Goal: Task Accomplishment & Management: Manage account settings

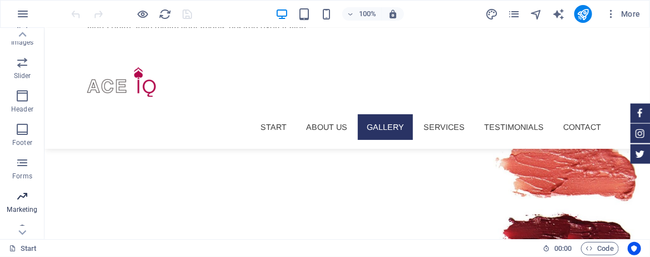
scroll to position [255, 0]
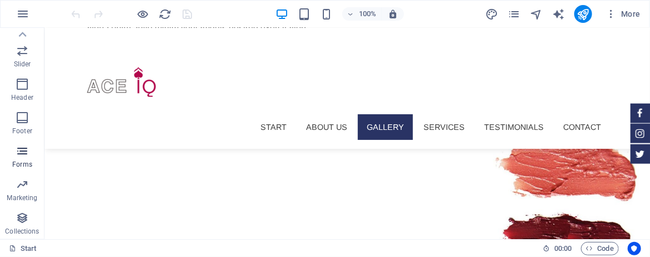
click at [23, 155] on icon "button" at bounding box center [22, 150] width 13 height 13
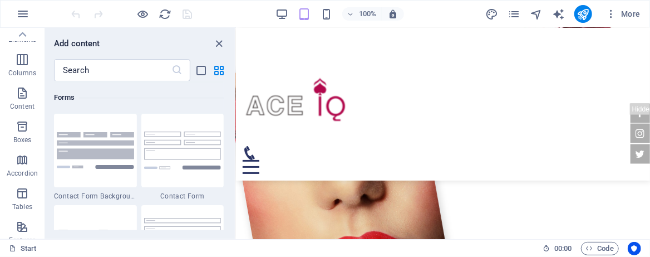
scroll to position [0, 0]
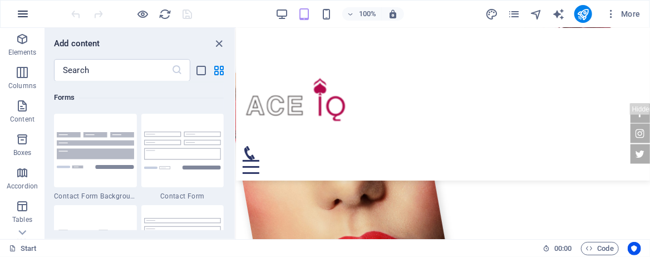
click at [24, 14] on icon "button" at bounding box center [22, 13] width 13 height 13
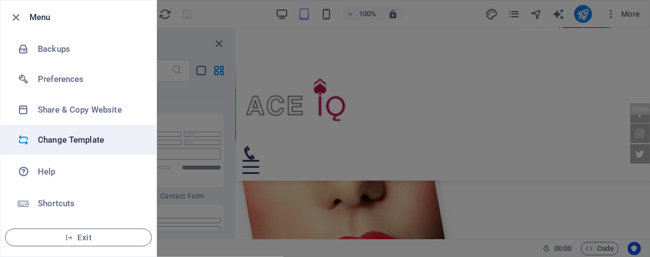
click at [73, 136] on h6 "Change Template" at bounding box center [89, 139] width 103 height 13
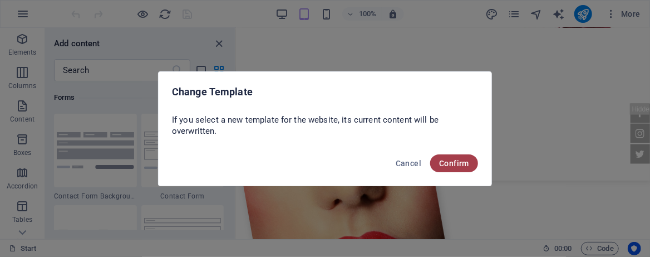
click at [449, 167] on span "Confirm" at bounding box center [454, 163] width 30 height 9
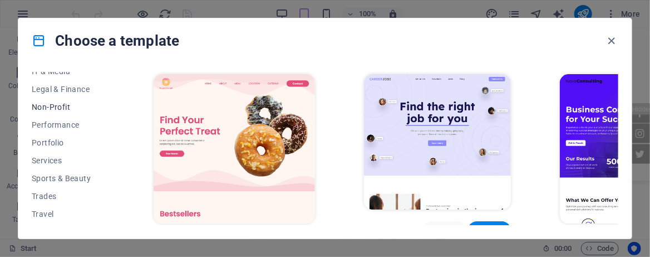
scroll to position [291, 0]
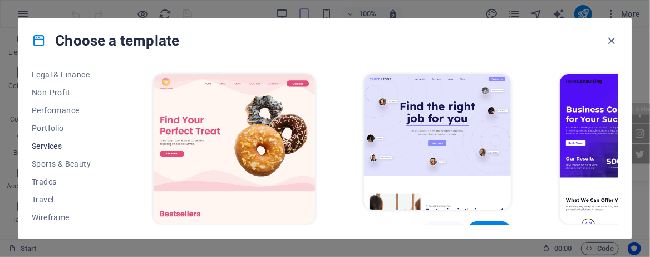
click at [56, 147] on span "Services" at bounding box center [68, 145] width 73 height 9
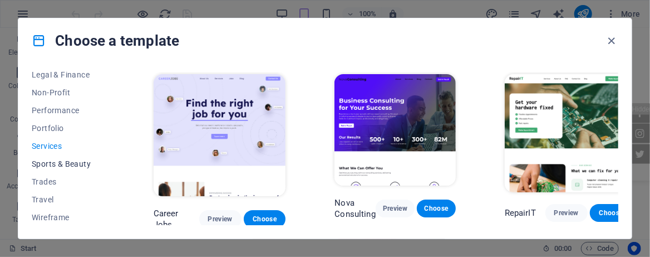
click at [55, 161] on span "Sports & Beauty" at bounding box center [68, 163] width 73 height 9
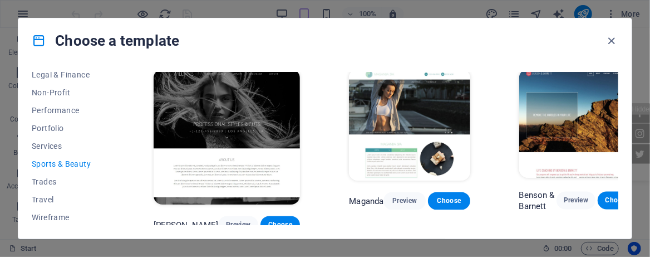
scroll to position [878, 0]
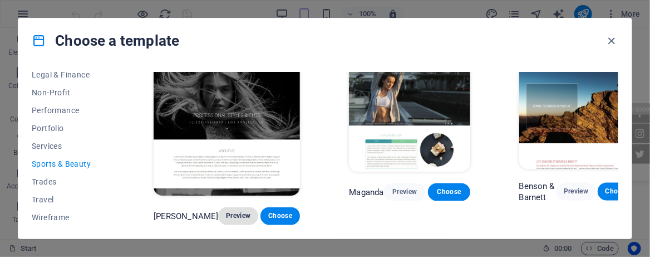
click at [229, 211] on span "Preview" at bounding box center [238, 215] width 22 height 9
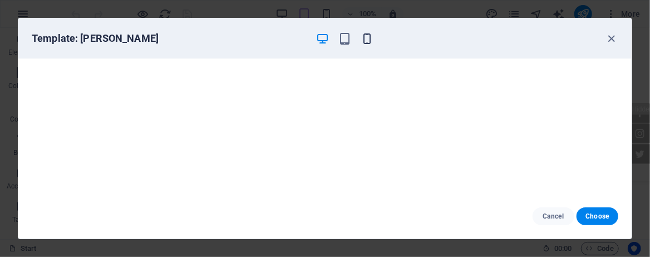
click at [367, 37] on icon "button" at bounding box center [367, 38] width 13 height 13
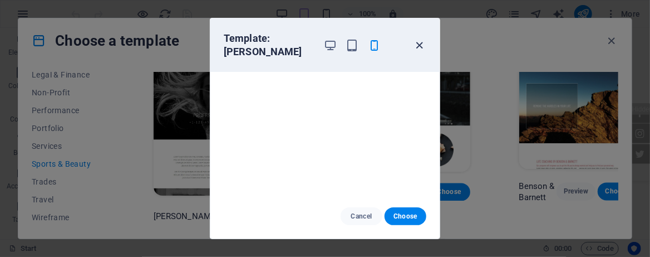
click at [422, 39] on icon "button" at bounding box center [419, 45] width 13 height 13
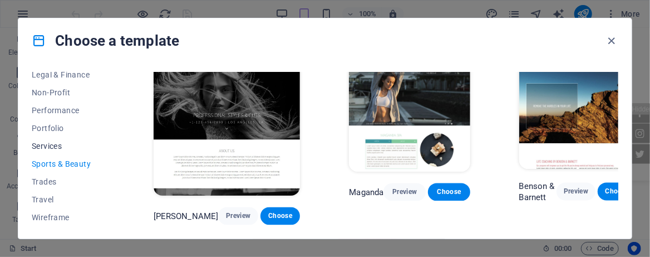
click at [60, 142] on span "Services" at bounding box center [68, 145] width 73 height 9
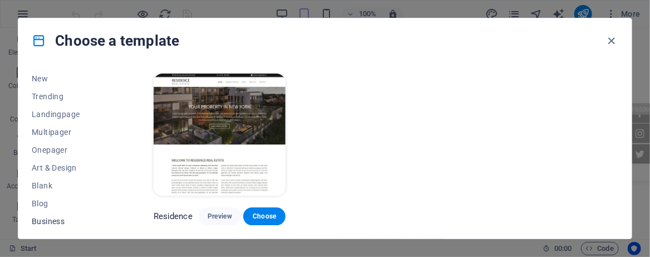
scroll to position [0, 0]
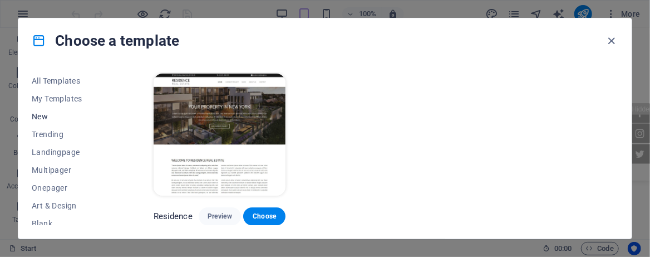
click at [41, 116] on span "New" at bounding box center [68, 116] width 73 height 9
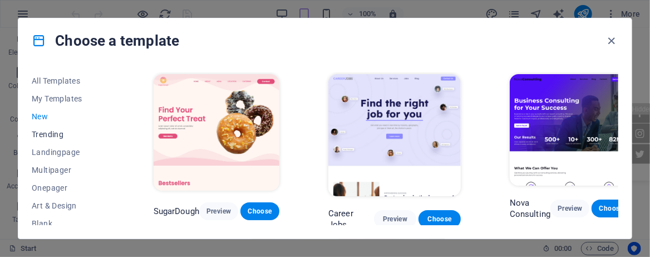
click at [60, 131] on span "Trending" at bounding box center [68, 134] width 73 height 9
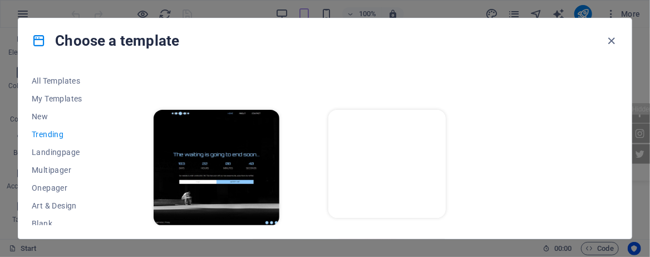
scroll to position [1012, 0]
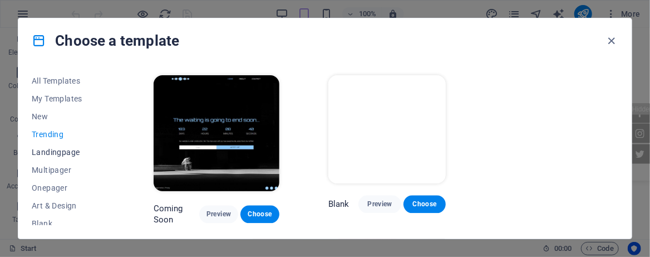
click at [65, 155] on span "Landingpage" at bounding box center [68, 151] width 73 height 9
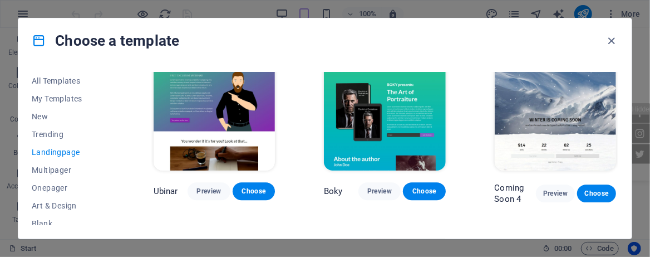
scroll to position [1354, 0]
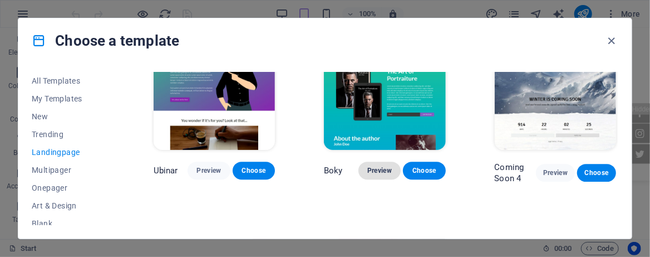
click at [374, 166] on span "Preview" at bounding box center [379, 170] width 24 height 9
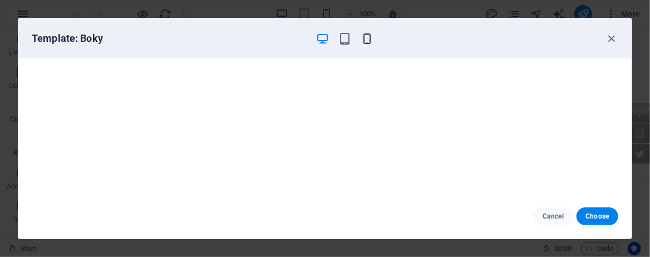
click at [361, 35] on icon "button" at bounding box center [367, 38] width 13 height 13
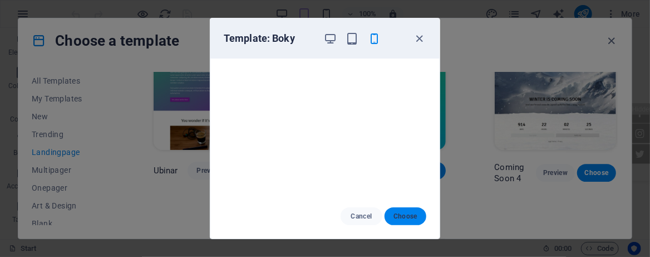
click at [412, 213] on span "Choose" at bounding box center [405, 215] width 24 height 9
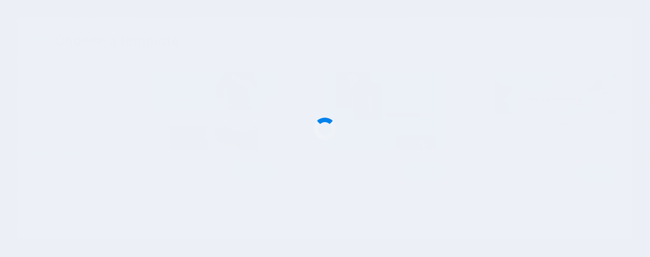
scroll to position [1288, 0]
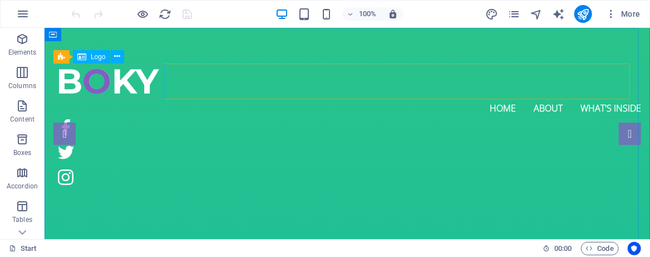
click at [91, 59] on span "Logo" at bounding box center [98, 56] width 15 height 7
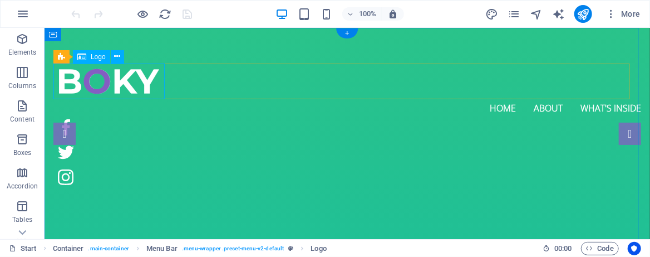
click at [132, 87] on div at bounding box center [338, 81] width 570 height 36
click at [97, 57] on span "Logo" at bounding box center [98, 56] width 15 height 7
click at [63, 57] on icon at bounding box center [61, 56] width 7 height 13
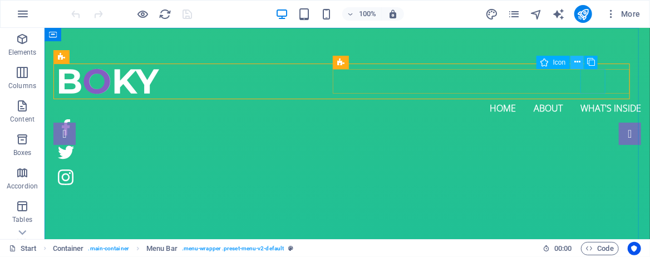
click at [578, 61] on icon at bounding box center [577, 62] width 6 height 12
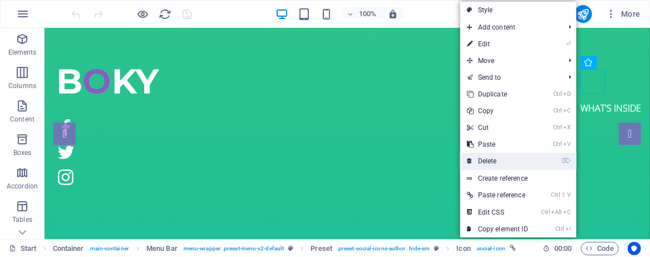
drag, startPoint x: 453, startPoint y: 130, endPoint x: 498, endPoint y: 156, distance: 51.9
click at [498, 156] on link "⌦ Delete" at bounding box center [497, 160] width 75 height 17
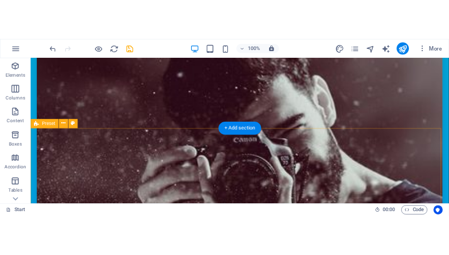
scroll to position [1835, 0]
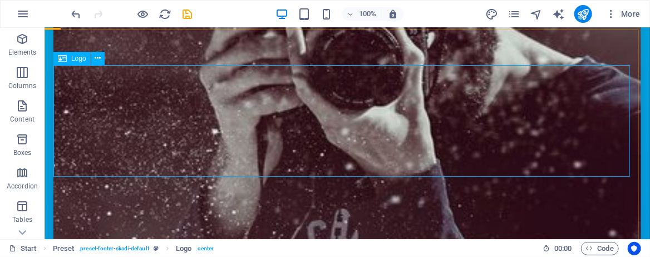
click at [65, 57] on icon at bounding box center [62, 58] width 9 height 13
click at [94, 56] on button at bounding box center [97, 58] width 13 height 13
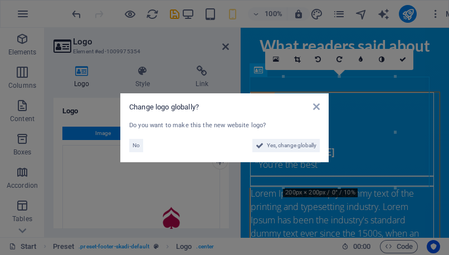
scroll to position [3005, 0]
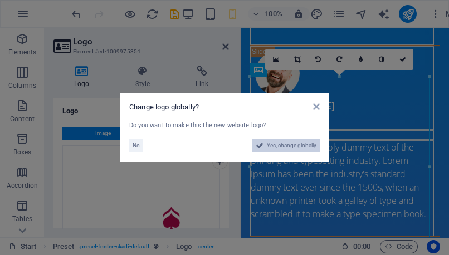
click at [289, 148] on span "Yes, change globally" at bounding box center [292, 145] width 50 height 13
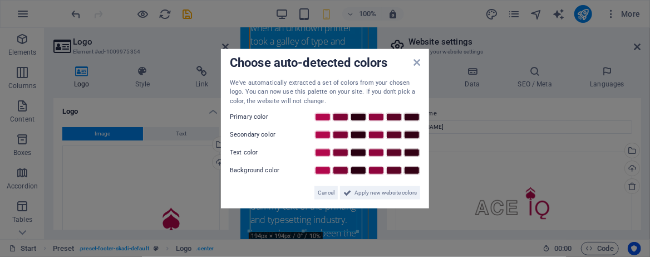
scroll to position [3868, 0]
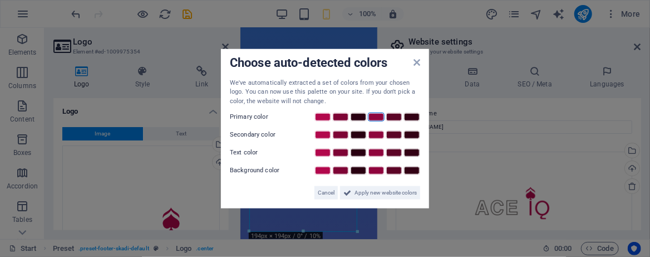
click at [381, 114] on link at bounding box center [376, 116] width 17 height 9
click at [397, 115] on link at bounding box center [394, 116] width 17 height 9
click at [388, 194] on span "Apply new website colors" at bounding box center [386, 192] width 62 height 13
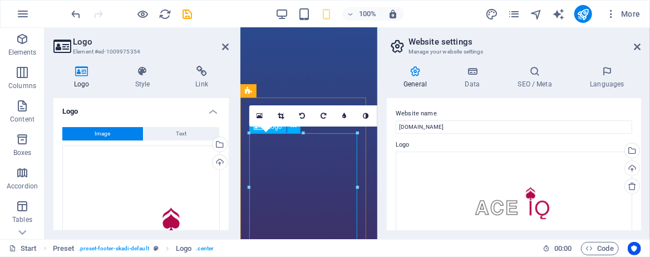
scroll to position [3937, 0]
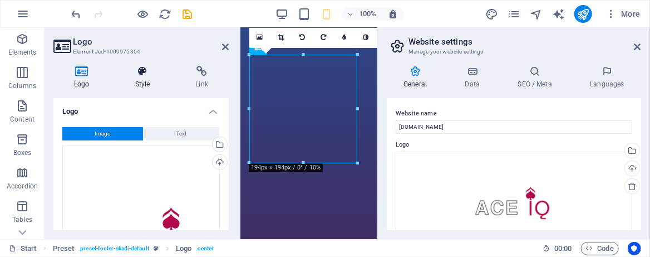
click at [145, 83] on h4 "Style" at bounding box center [145, 77] width 61 height 23
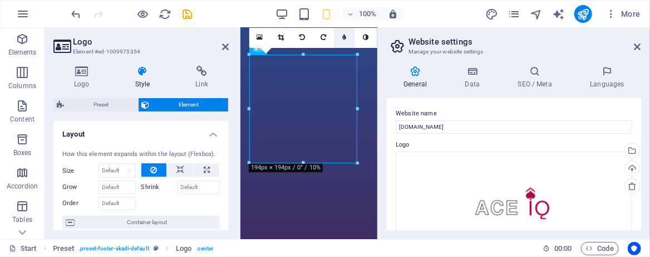
click at [342, 36] on link at bounding box center [344, 37] width 21 height 21
click at [360, 33] on input "5" at bounding box center [363, 37] width 17 height 21
click at [298, 31] on link at bounding box center [302, 37] width 21 height 21
click at [299, 32] on link at bounding box center [302, 37] width 21 height 21
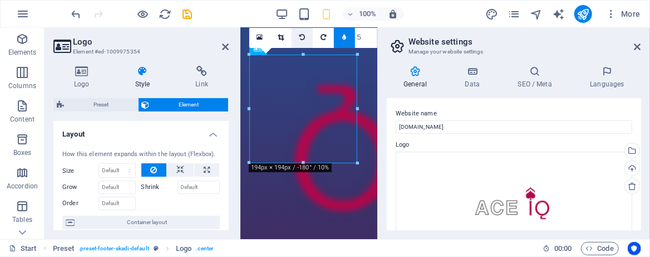
click at [301, 36] on icon at bounding box center [302, 37] width 6 height 7
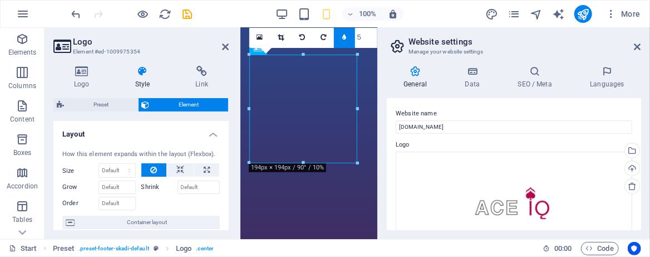
click at [301, 36] on icon at bounding box center [302, 37] width 6 height 7
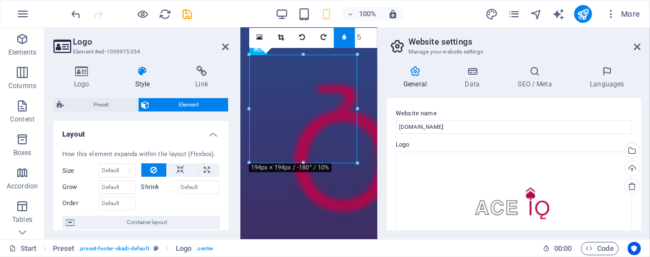
click at [301, 36] on icon at bounding box center [302, 37] width 6 height 7
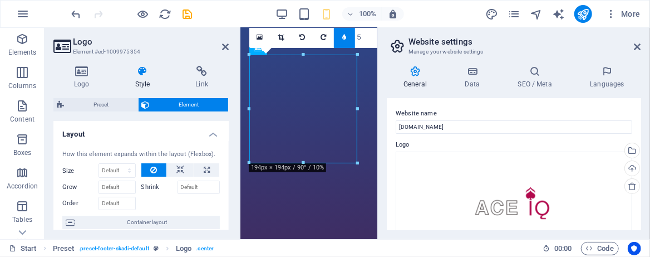
click at [301, 36] on icon at bounding box center [302, 37] width 6 height 7
click at [282, 37] on icon at bounding box center [281, 37] width 6 height 7
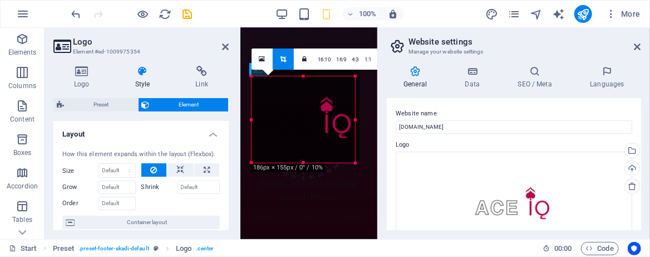
drag, startPoint x: 358, startPoint y: 53, endPoint x: 355, endPoint y: 76, distance: 22.6
click at [355, 76] on div at bounding box center [354, 76] width 5 height 5
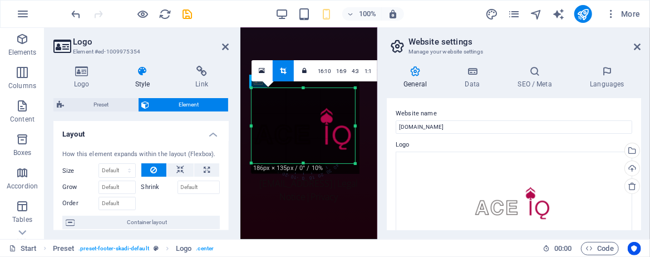
scroll to position [3903, 0]
drag, startPoint x: 303, startPoint y: 162, endPoint x: 305, endPoint y: 151, distance: 10.7
click at [305, 151] on div "180 170 160 150 140 130 120 110 100 90 80 70 60 50 40 30 20 10 0 -10 -20 -30 -4…" at bounding box center [304, 125] width 104 height 75
click at [281, 70] on icon at bounding box center [283, 70] width 6 height 7
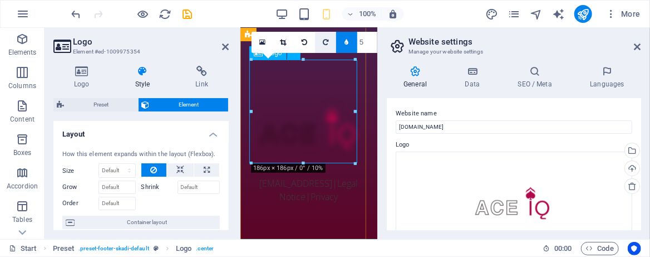
scroll to position [3904, 0]
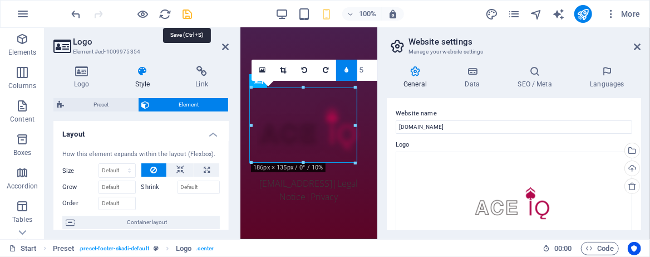
click at [189, 14] on icon "save" at bounding box center [187, 14] width 13 height 13
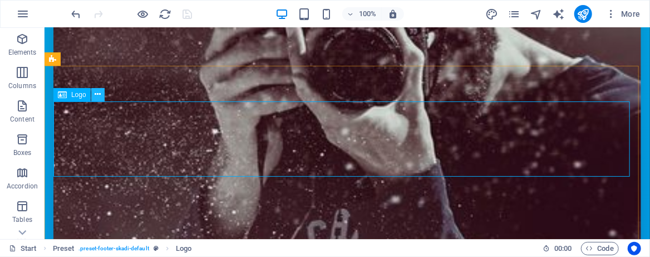
click at [96, 93] on icon at bounding box center [98, 94] width 6 height 12
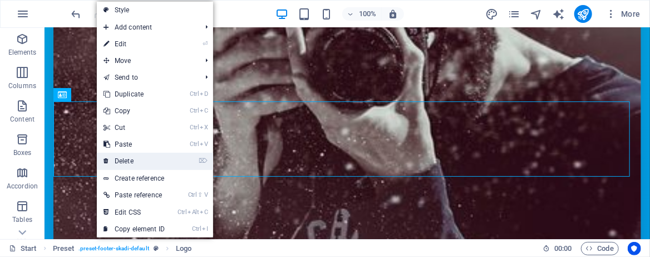
drag, startPoint x: 130, startPoint y: 157, endPoint x: 239, endPoint y: 178, distance: 110.4
click at [130, 157] on link "⌦ Delete" at bounding box center [134, 160] width 75 height 17
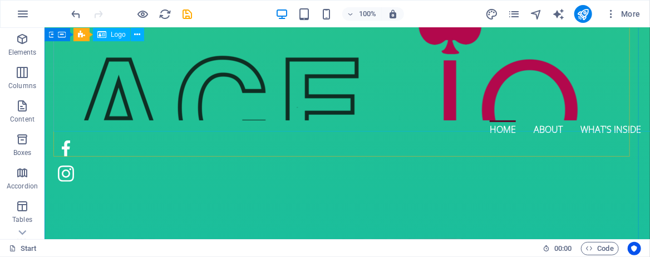
scroll to position [52, 0]
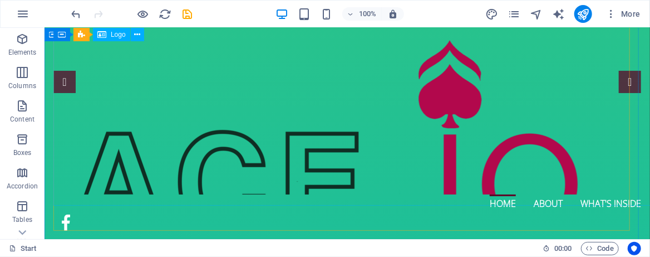
click at [347, 144] on div at bounding box center [338, 102] width 570 height 183
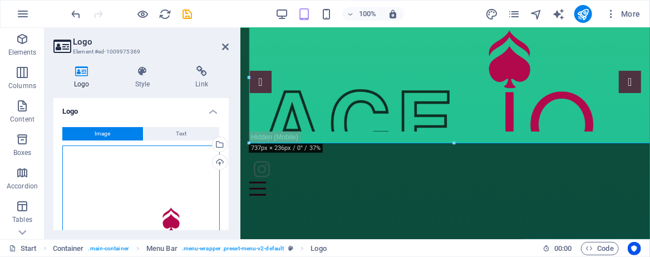
click at [158, 167] on div "Drag files here, click to choose files or select files from Files or our free s…" at bounding box center [140, 223] width 157 height 157
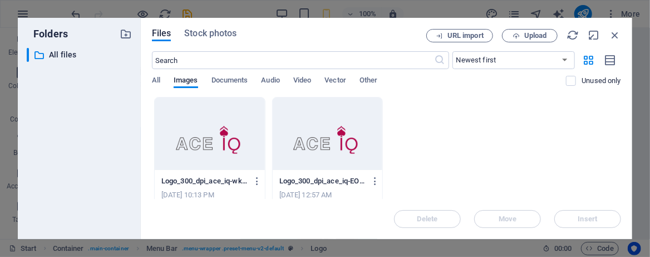
click at [320, 120] on div at bounding box center [328, 133] width 110 height 72
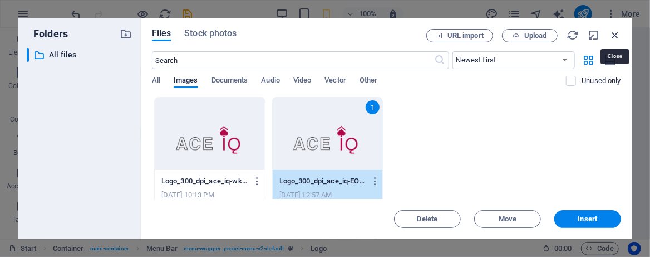
click at [616, 37] on icon "button" at bounding box center [615, 35] width 12 height 12
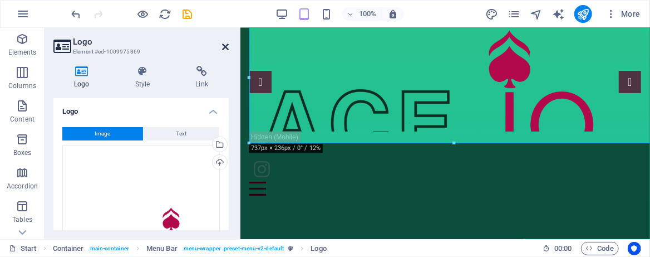
drag, startPoint x: 225, startPoint y: 46, endPoint x: 192, endPoint y: 26, distance: 39.2
click at [225, 46] on icon at bounding box center [225, 46] width 7 height 9
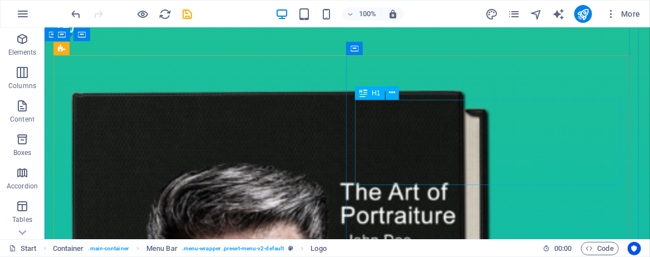
scroll to position [126, 0]
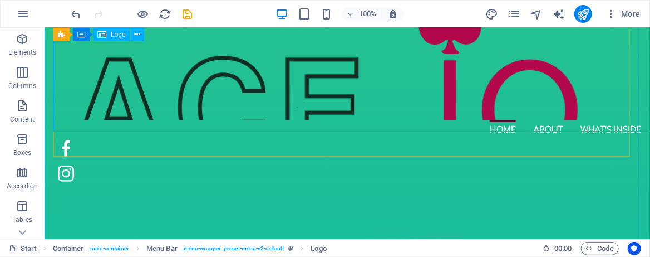
click at [441, 100] on div at bounding box center [338, 28] width 570 height 183
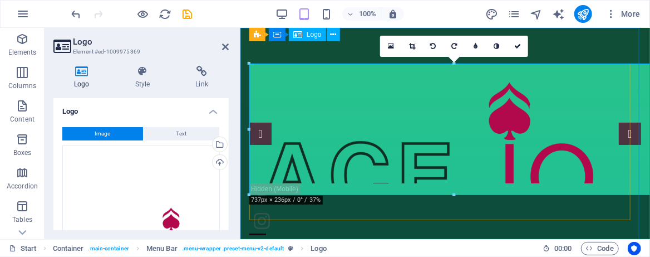
scroll to position [0, 0]
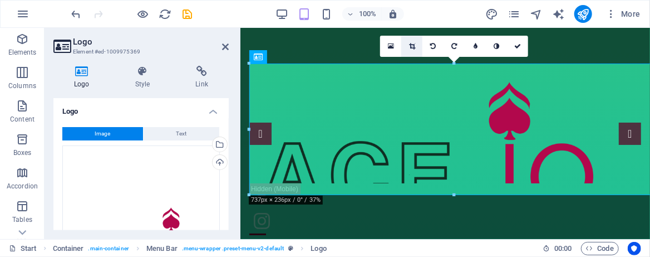
click at [412, 44] on icon at bounding box center [412, 46] width 6 height 7
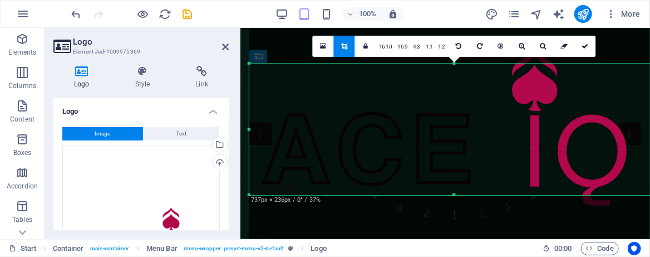
drag, startPoint x: 467, startPoint y: 141, endPoint x: 464, endPoint y: 105, distance: 36.3
click at [464, 105] on div at bounding box center [454, 93] width 410 height 410
click at [540, 45] on icon at bounding box center [543, 46] width 6 height 7
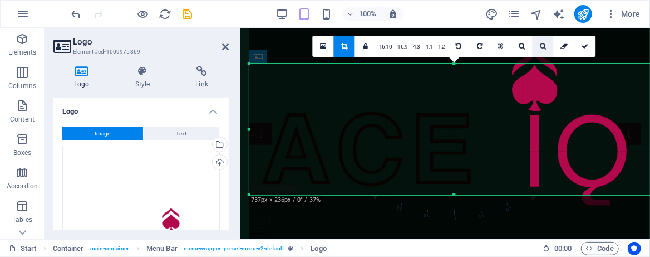
click at [540, 45] on icon at bounding box center [543, 46] width 6 height 7
click at [519, 43] on icon at bounding box center [522, 46] width 6 height 7
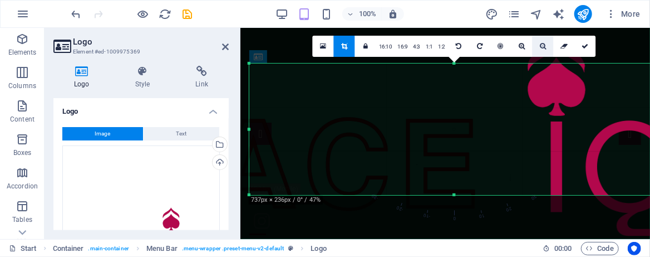
click at [537, 46] on link at bounding box center [543, 46] width 21 height 21
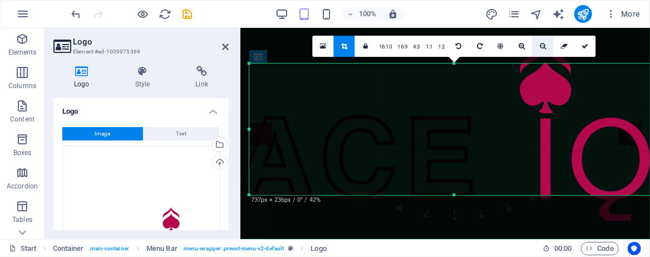
click at [540, 45] on icon at bounding box center [543, 46] width 6 height 7
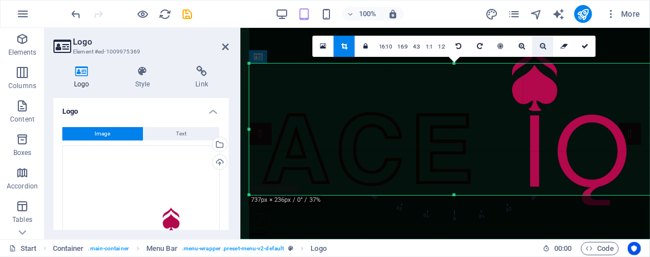
click at [540, 45] on icon at bounding box center [543, 46] width 6 height 7
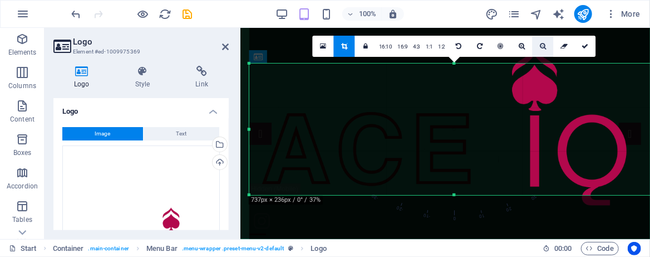
click at [540, 45] on icon at bounding box center [543, 46] width 6 height 7
click at [487, 105] on div at bounding box center [454, 93] width 410 height 410
click at [327, 51] on link at bounding box center [323, 46] width 21 height 21
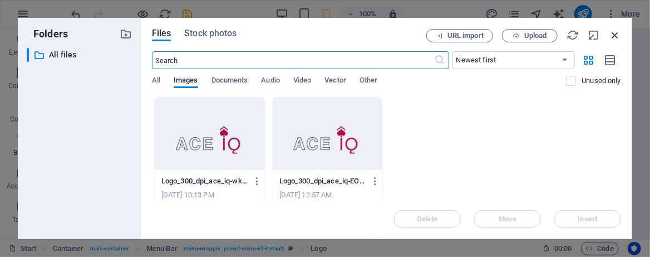
click at [615, 34] on icon "button" at bounding box center [615, 35] width 12 height 12
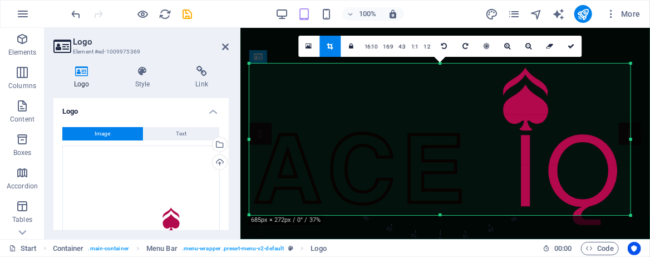
drag, startPoint x: 249, startPoint y: 63, endPoint x: 257, endPoint y: 43, distance: 21.7
click at [257, 63] on div "180 170 160 150 140 130 120 110 100 90 80 70 60 50 40 30 20 10 0 -10 -20 -30 -4…" at bounding box center [439, 138] width 381 height 151
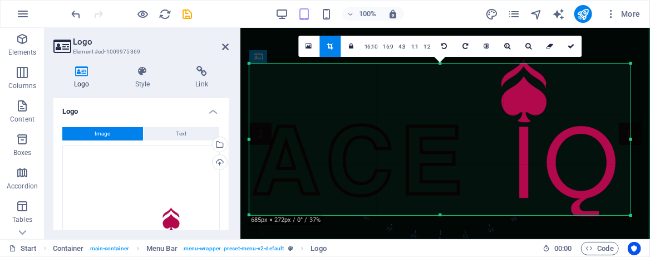
drag, startPoint x: 444, startPoint y: 150, endPoint x: 442, endPoint y: 142, distance: 8.5
click at [442, 142] on div at bounding box center [443, 103] width 409 height 409
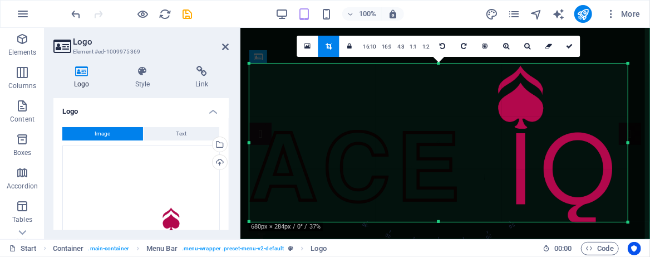
drag, startPoint x: 249, startPoint y: 65, endPoint x: 252, endPoint y: 58, distance: 7.8
click at [252, 63] on div "180 170 160 150 140 130 120 110 100 90 80 70 60 50 40 30 20 10 0 -10 -20 -30 -4…" at bounding box center [438, 142] width 378 height 158
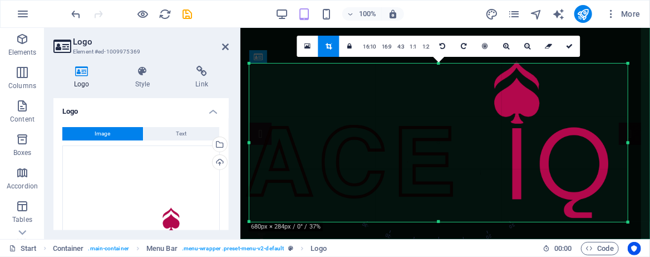
drag, startPoint x: 385, startPoint y: 127, endPoint x: 381, endPoint y: 122, distance: 6.3
click at [381, 122] on div at bounding box center [437, 105] width 409 height 409
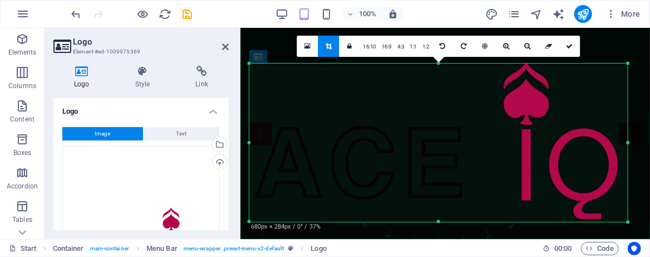
drag, startPoint x: 381, startPoint y: 122, endPoint x: 391, endPoint y: 123, distance: 10.1
click at [391, 123] on div at bounding box center [446, 106] width 409 height 409
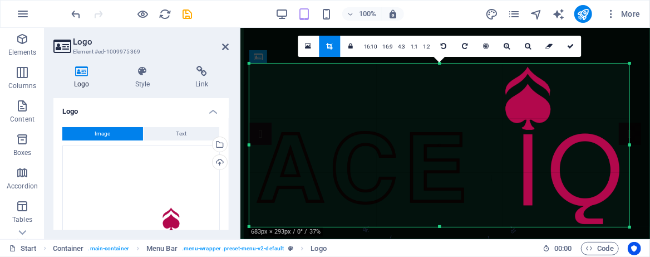
drag, startPoint x: 248, startPoint y: 61, endPoint x: 245, endPoint y: 56, distance: 6.0
click at [249, 63] on div "180 170 160 150 140 130 120 110 100 90 80 70 60 50 40 30 20 10 0 -10 -20 -30 -4…" at bounding box center [439, 144] width 380 height 163
click at [189, 16] on icon "save" at bounding box center [187, 14] width 13 height 13
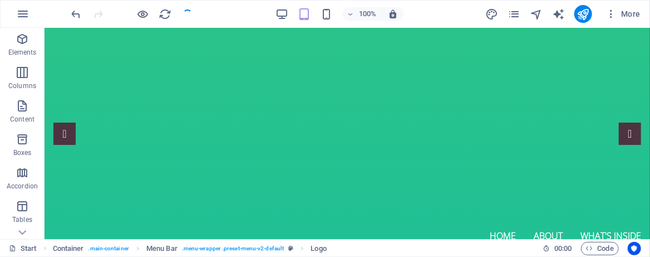
checkbox input "false"
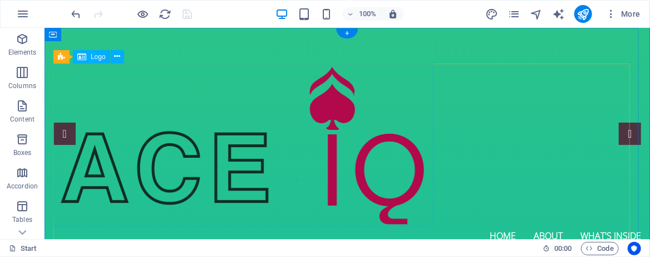
click at [344, 164] on div at bounding box center [338, 144] width 570 height 163
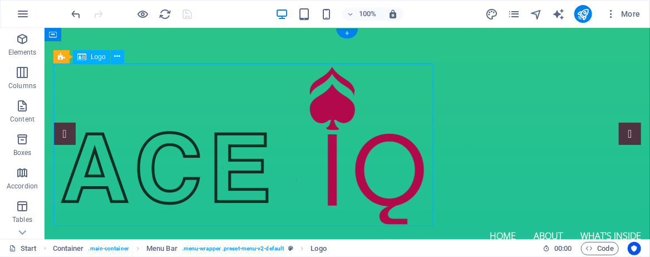
click at [344, 164] on div at bounding box center [338, 144] width 570 height 163
select select "px"
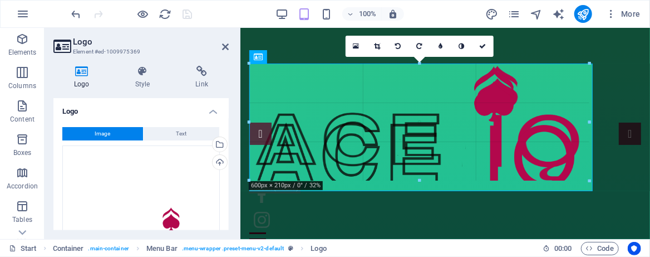
drag, startPoint x: 629, startPoint y: 63, endPoint x: 169, endPoint y: 84, distance: 460.7
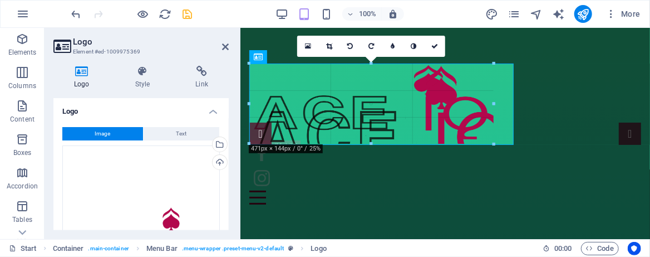
drag, startPoint x: 584, startPoint y: 205, endPoint x: 490, endPoint y: 138, distance: 115.4
type input "448"
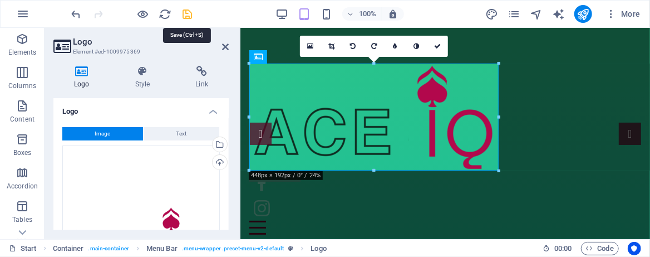
click at [186, 11] on icon "save" at bounding box center [187, 14] width 13 height 13
checkbox input "false"
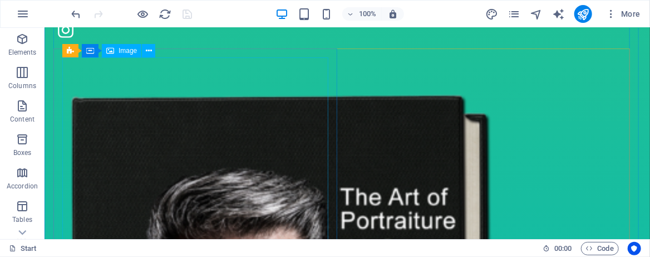
scroll to position [297, 0]
